Goal: Task Accomplishment & Management: Manage account settings

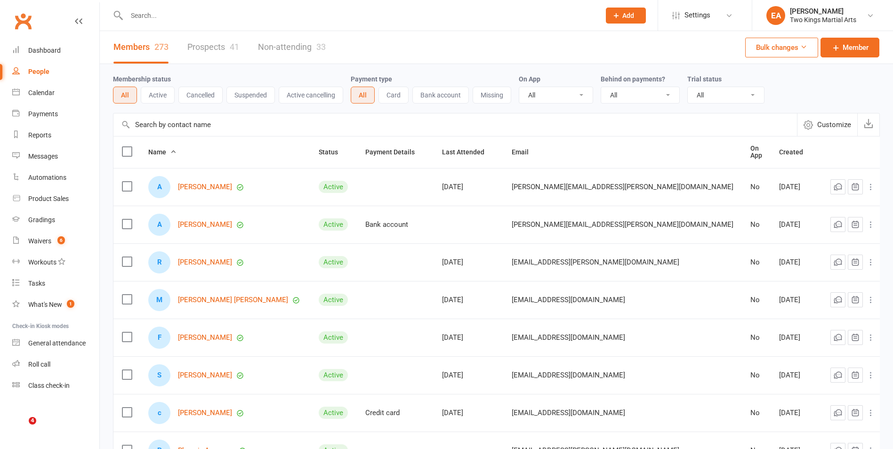
click at [34, 240] on div "Waivers" at bounding box center [39, 241] width 23 height 8
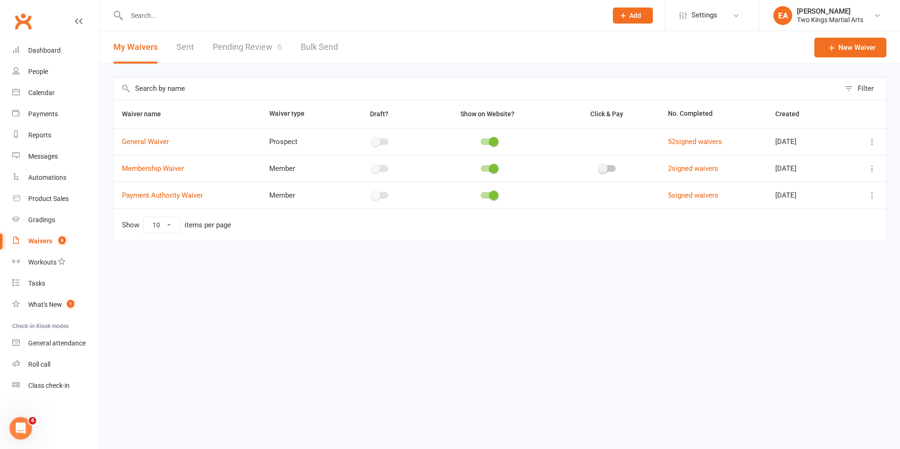
click at [251, 44] on link "Pending Review 6" at bounding box center [247, 47] width 69 height 32
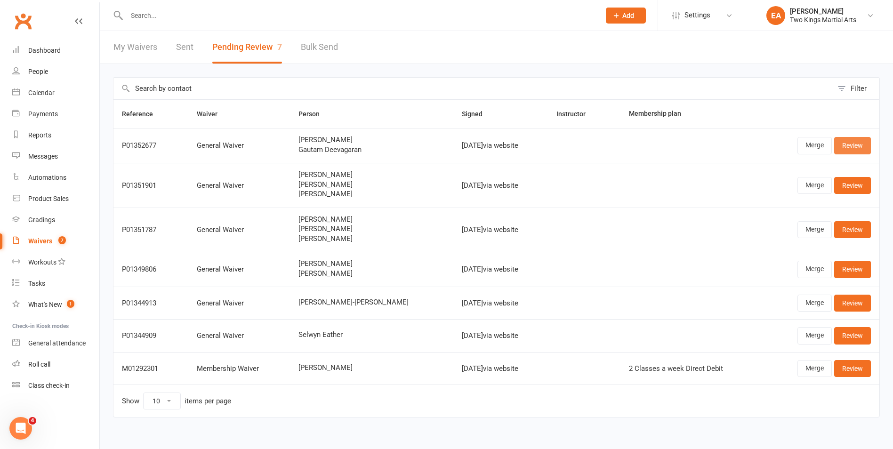
click at [864, 145] on link "Review" at bounding box center [852, 145] width 37 height 17
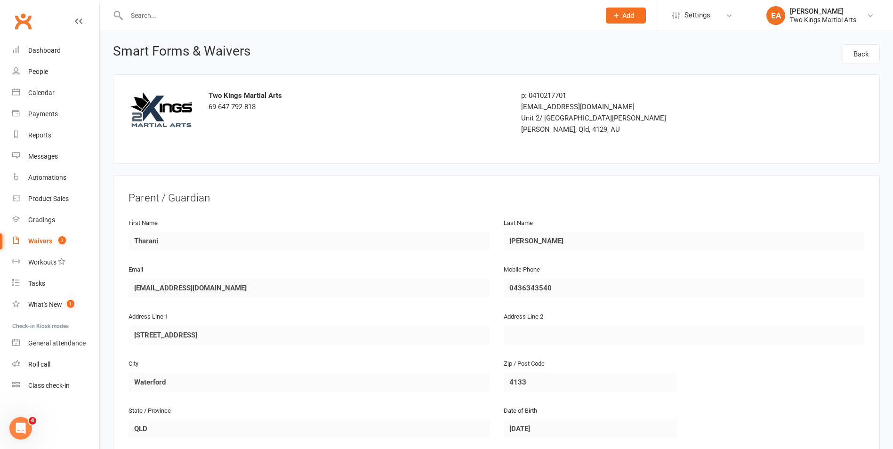
click at [37, 240] on div "Waivers" at bounding box center [40, 241] width 24 height 8
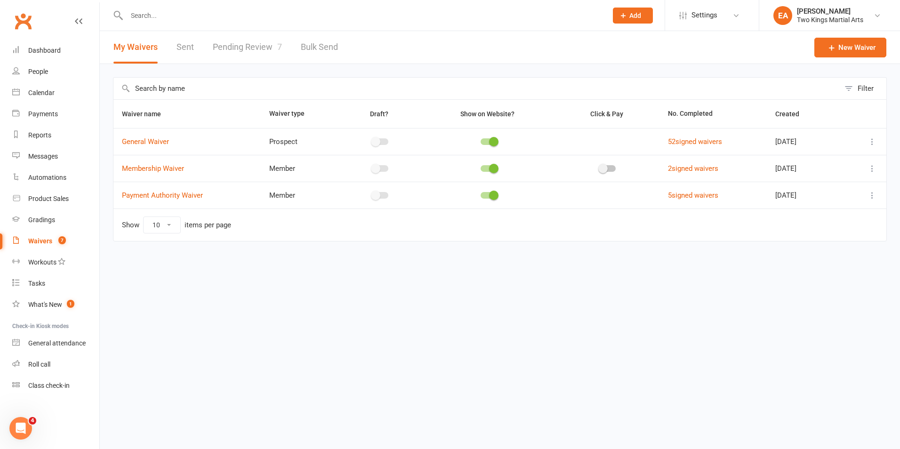
click at [254, 50] on link "Pending Review 7" at bounding box center [247, 47] width 69 height 32
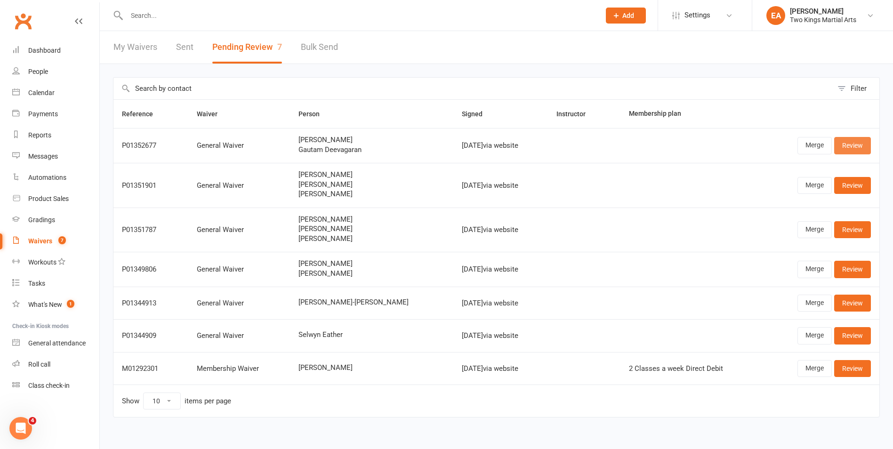
click at [858, 150] on link "Review" at bounding box center [852, 145] width 37 height 17
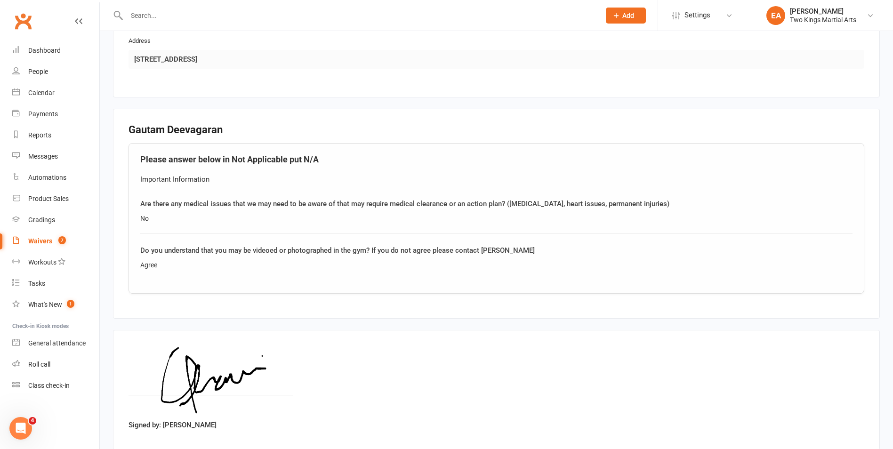
scroll to position [969, 0]
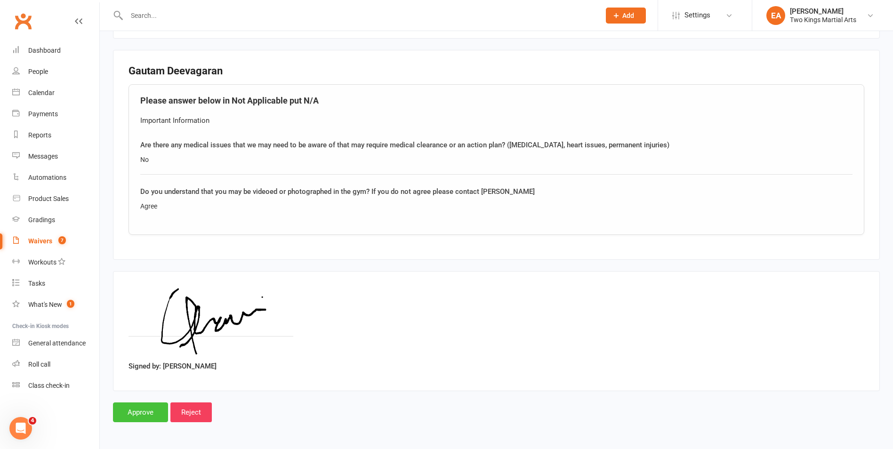
click at [151, 411] on input "Approve" at bounding box center [140, 412] width 55 height 20
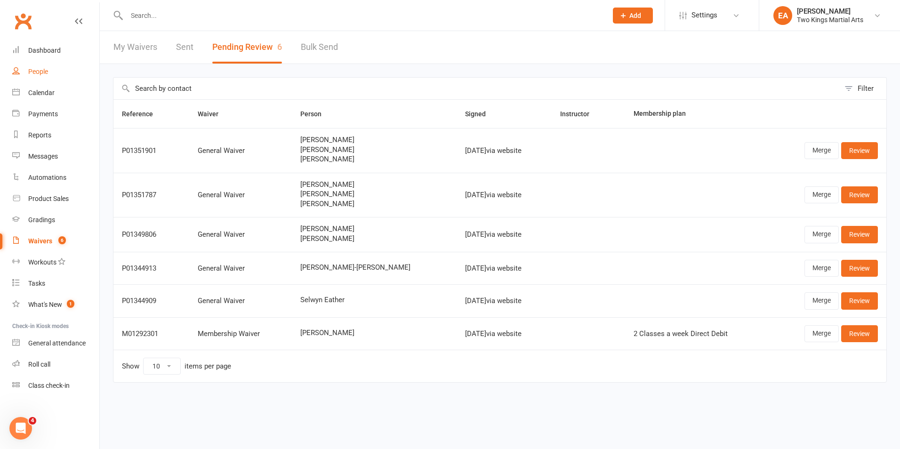
click at [39, 72] on div "People" at bounding box center [38, 72] width 20 height 8
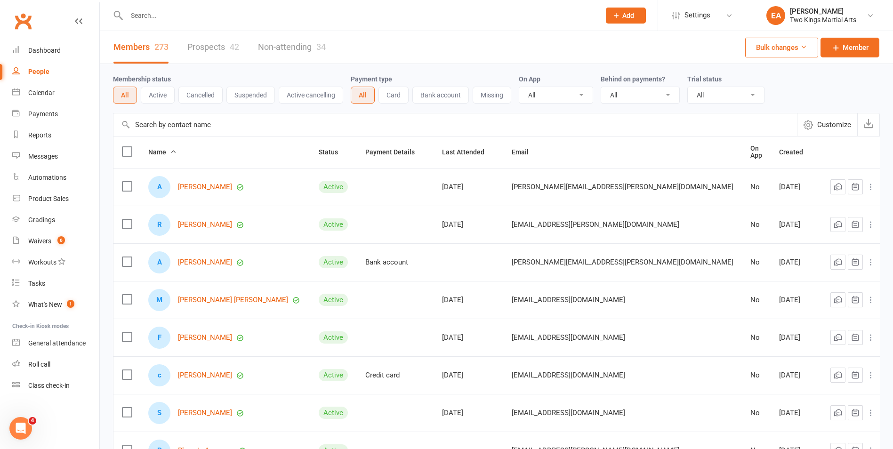
click at [160, 13] on input "text" at bounding box center [359, 15] width 470 height 13
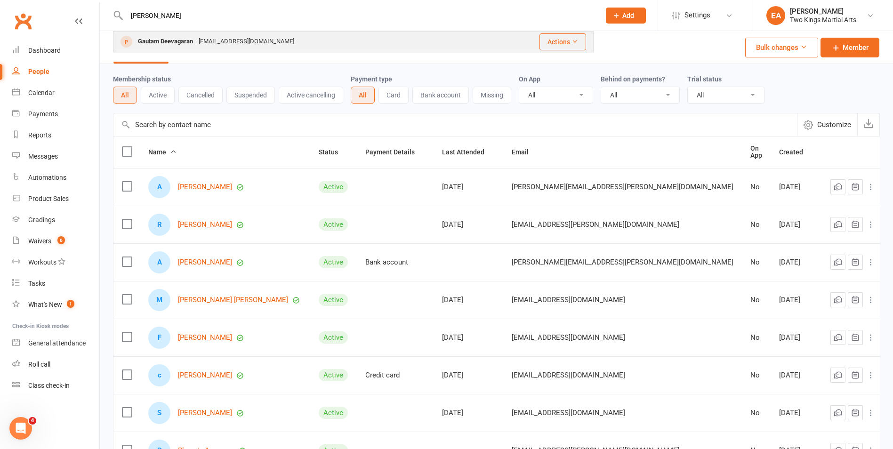
type input "[PERSON_NAME]"
click at [171, 49] on div "Gautam Deevagaran [EMAIL_ADDRESS][DOMAIN_NAME]" at bounding box center [299, 41] width 371 height 19
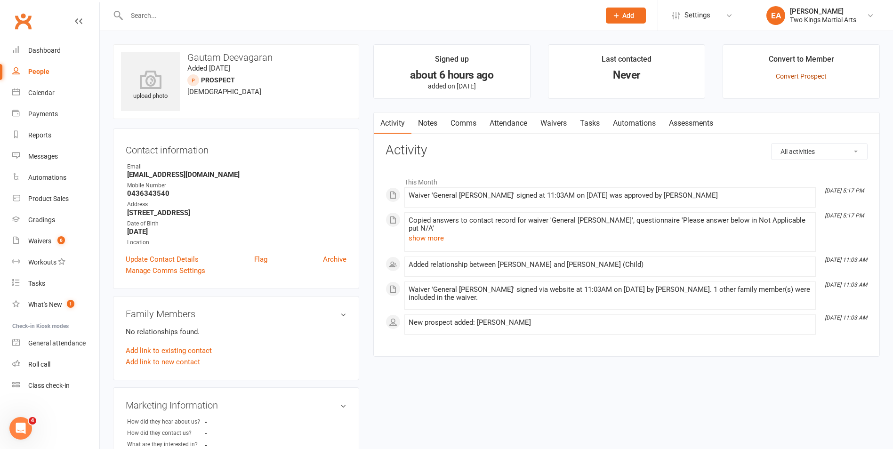
click at [806, 80] on link "Convert Prospect" at bounding box center [801, 76] width 51 height 8
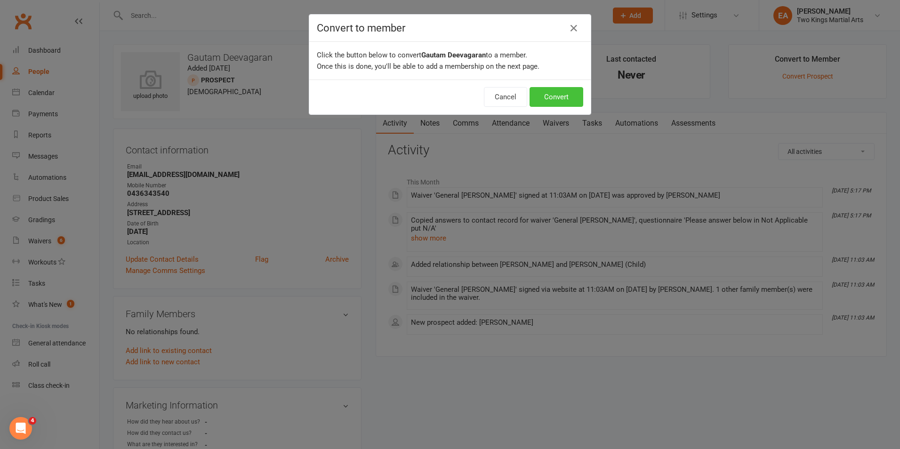
click at [557, 100] on button "Convert" at bounding box center [556, 97] width 54 height 20
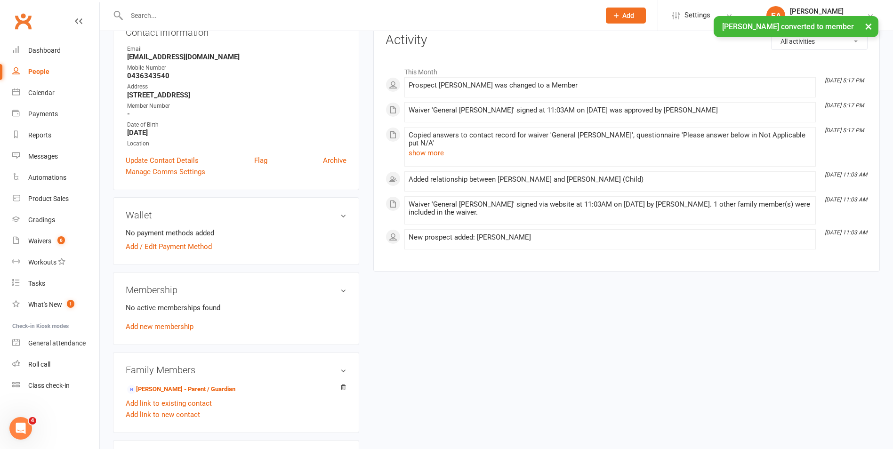
scroll to position [141, 0]
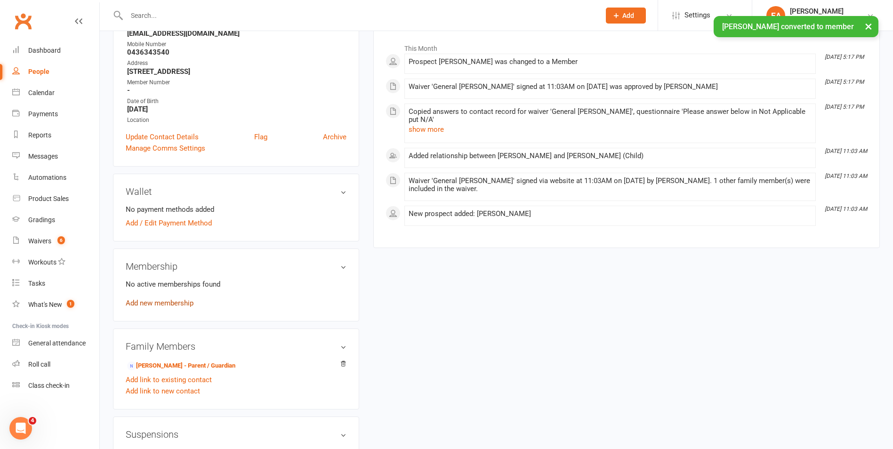
click at [145, 306] on link "Add new membership" at bounding box center [160, 303] width 68 height 8
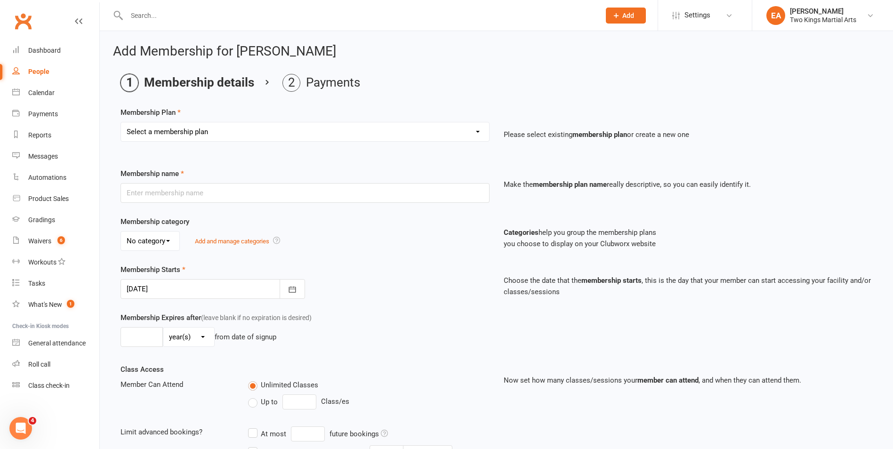
click at [425, 131] on select "Select a membership plan Create new Membership Plan 10 Visit Pass 2 Classes a w…" at bounding box center [305, 131] width 368 height 19
select select "6"
click at [121, 122] on select "Select a membership plan Create new Membership Plan 10 Visit Pass 2 Classes a w…" at bounding box center [305, 131] width 368 height 19
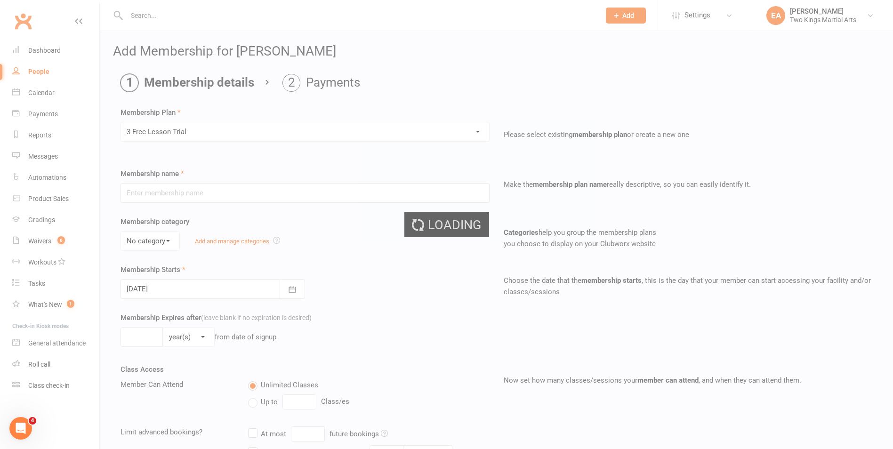
type input "3 Free Lesson Trial"
type input "3"
select select "1"
type input "3"
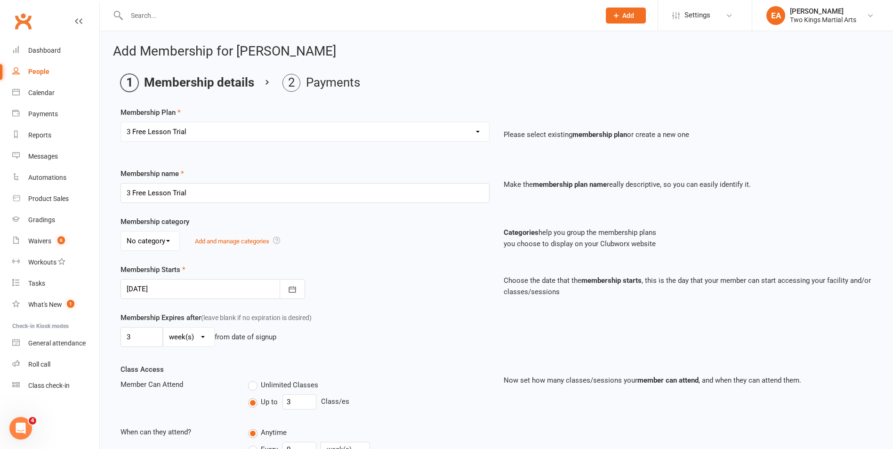
type input "[DATE]"
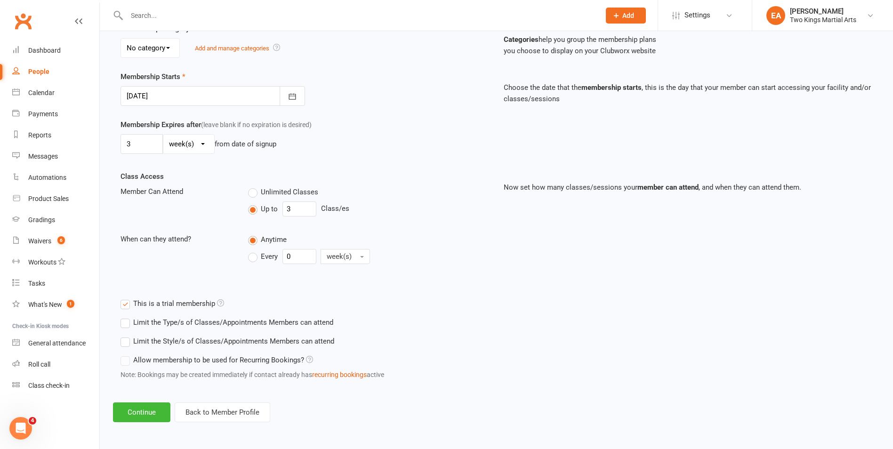
scroll to position [193, 0]
click at [162, 411] on button "Continue" at bounding box center [141, 412] width 57 height 20
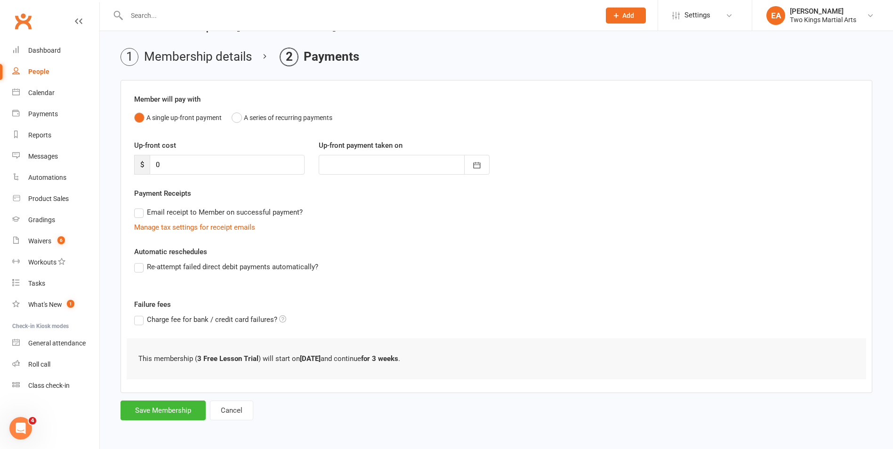
scroll to position [0, 0]
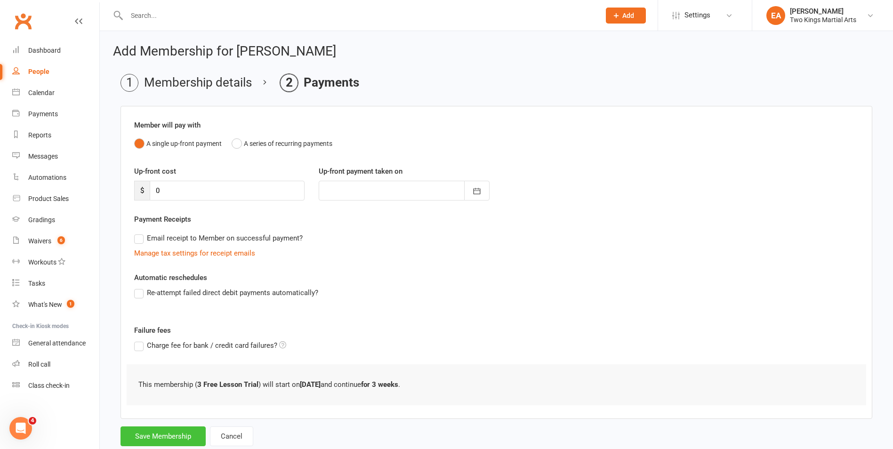
click at [172, 434] on button "Save Membership" at bounding box center [162, 436] width 85 height 20
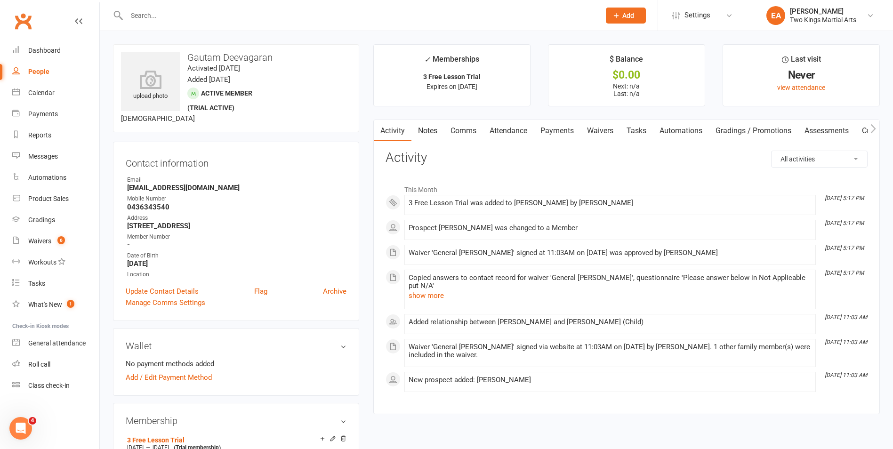
click at [38, 71] on div "People" at bounding box center [38, 72] width 21 height 8
